Goal: Find specific page/section: Find specific page/section

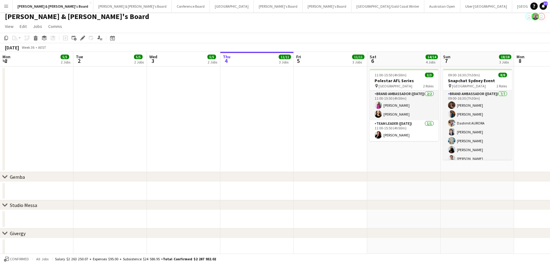
scroll to position [0, 147]
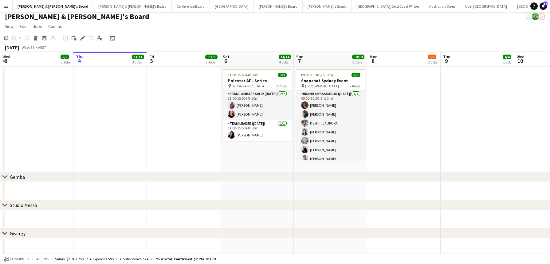
click at [6, 9] on button "Menu" at bounding box center [6, 6] width 12 height 12
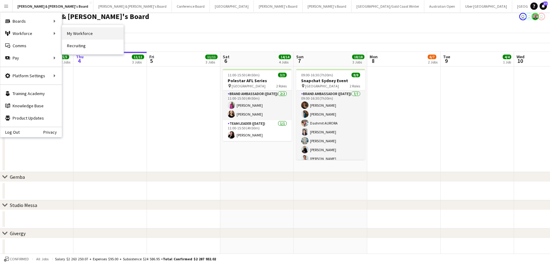
click at [103, 34] on link "My Workforce" at bounding box center [92, 33] width 61 height 12
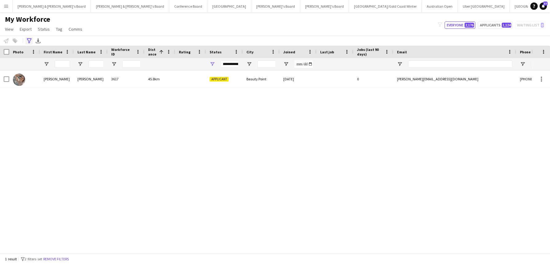
click at [29, 41] on icon "Advanced filters" at bounding box center [29, 40] width 5 height 5
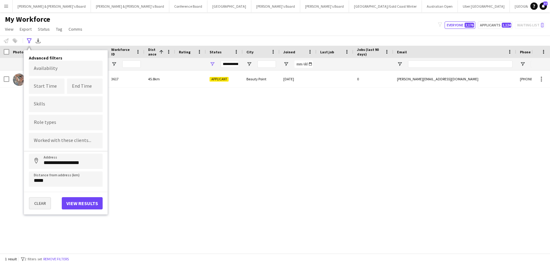
click at [40, 202] on button "Clear" at bounding box center [40, 203] width 22 height 12
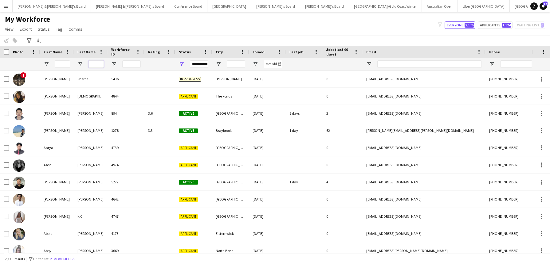
click at [97, 65] on input "Last Name Filter Input" at bounding box center [95, 63] width 15 height 7
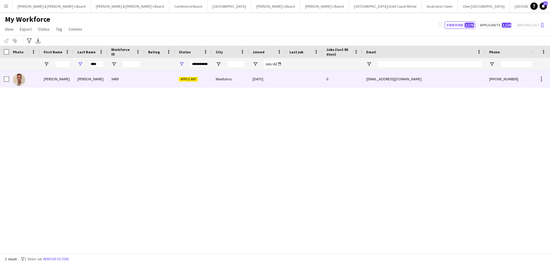
click at [50, 79] on div "[PERSON_NAME]" at bounding box center [57, 79] width 34 height 17
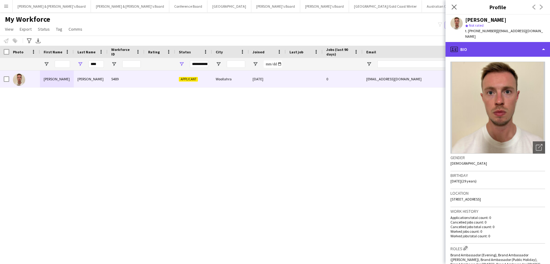
click at [543, 43] on div "profile Bio" at bounding box center [497, 49] width 104 height 15
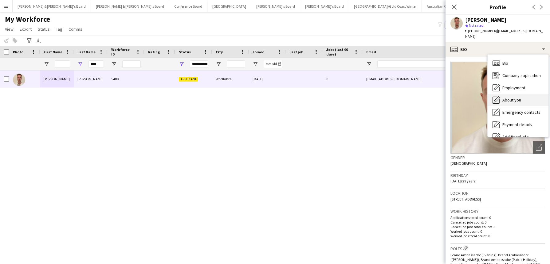
click at [516, 97] on span "About you" at bounding box center [511, 100] width 19 height 6
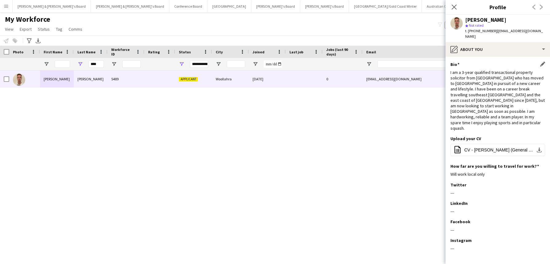
click at [484, 112] on div "I am a 3-year qualified transactional property solicitor from [GEOGRAPHIC_DATA]…" at bounding box center [497, 100] width 95 height 61
click at [453, 6] on icon "Close pop-in" at bounding box center [454, 7] width 6 height 6
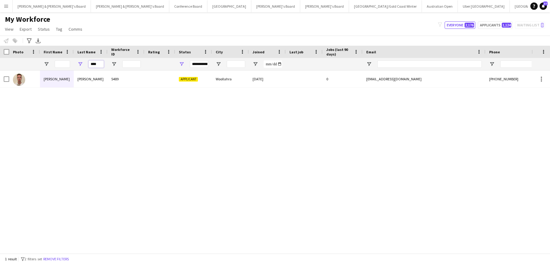
drag, startPoint x: 101, startPoint y: 64, endPoint x: 81, endPoint y: 64, distance: 20.0
click at [81, 64] on div "****" at bounding box center [91, 64] width 34 height 12
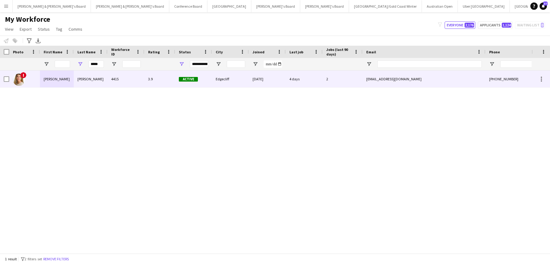
click at [49, 80] on div "[PERSON_NAME]" at bounding box center [57, 79] width 34 height 17
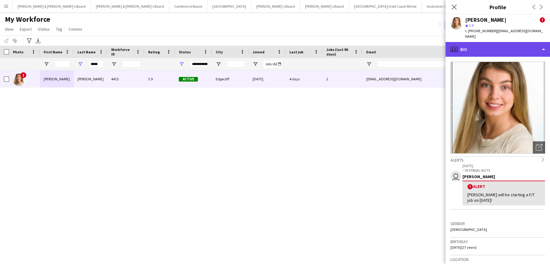
click at [545, 44] on div "profile Bio" at bounding box center [497, 49] width 104 height 15
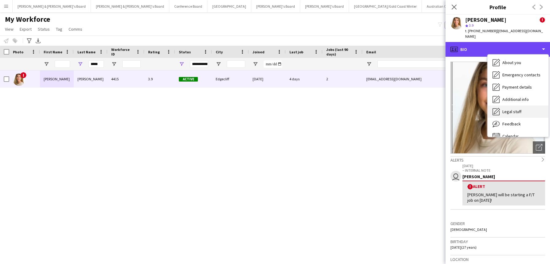
scroll to position [38, 0]
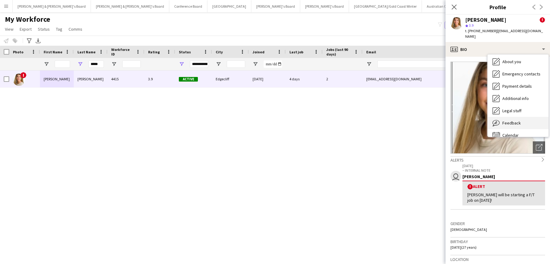
click at [511, 120] on span "Feedback" at bounding box center [511, 123] width 18 height 6
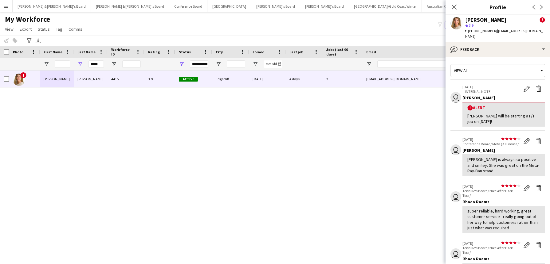
scroll to position [0, 0]
click at [454, 6] on icon "Close pop-in" at bounding box center [454, 7] width 6 height 6
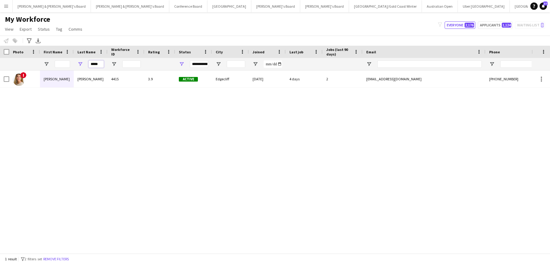
drag, startPoint x: 102, startPoint y: 64, endPoint x: 88, endPoint y: 64, distance: 14.1
click at [86, 64] on div "*****" at bounding box center [91, 64] width 34 height 12
type input "****"
